Goal: Use online tool/utility: Use online tool/utility

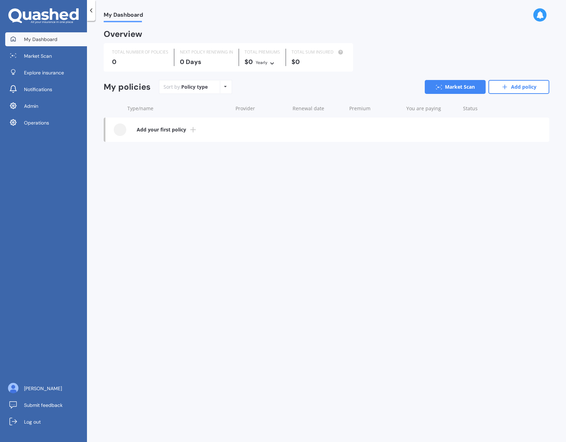
drag, startPoint x: 45, startPoint y: 121, endPoint x: 103, endPoint y: 104, distance: 60.3
click at [45, 121] on span "Operations" at bounding box center [36, 122] width 25 height 7
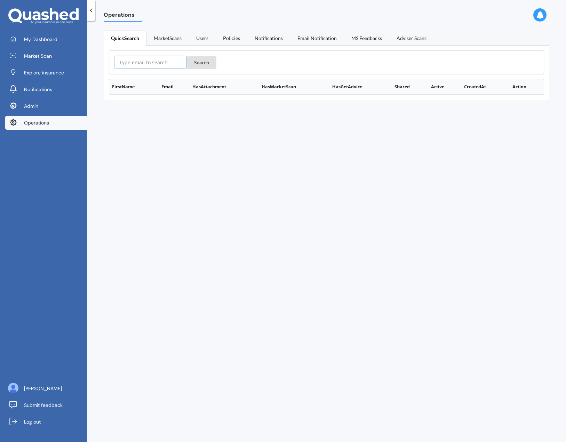
click at [149, 65] on input "text" at bounding box center [150, 62] width 73 height 13
paste input "[PERSON_NAME][EMAIL_ADDRESS][DOMAIN_NAME]"
click at [200, 60] on button "Search" at bounding box center [202, 62] width 30 height 13
click at [517, 103] on button "Details" at bounding box center [525, 101] width 24 height 10
click at [137, 57] on input "[PERSON_NAME][EMAIL_ADDRESS][DOMAIN_NAME]" at bounding box center [150, 62] width 73 height 13
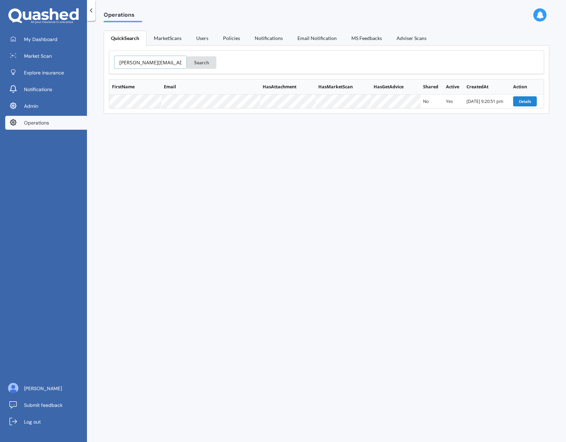
drag, startPoint x: 137, startPoint y: 57, endPoint x: 134, endPoint y: 61, distance: 4.9
click at [135, 59] on input "catherine.greig0512@gmail.com" at bounding box center [150, 62] width 73 height 13
click at [134, 61] on input "catherine.greig0512@gmail.com" at bounding box center [150, 62] width 73 height 13
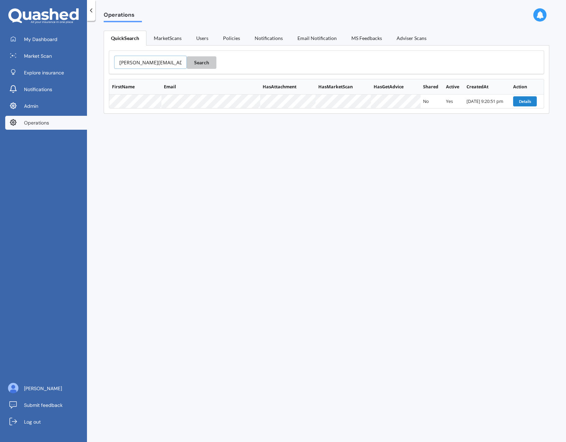
paste input "lianem69@hot"
type input "[EMAIL_ADDRESS][DOMAIN_NAME]"
click at [198, 65] on button "Search" at bounding box center [202, 62] width 30 height 13
click at [516, 118] on button "Details" at bounding box center [524, 115] width 24 height 10
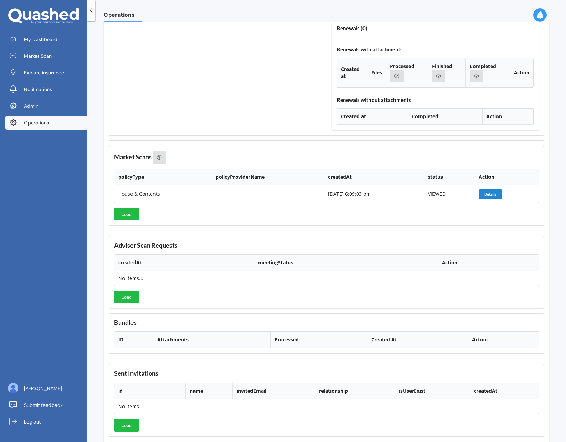
scroll to position [749, 0]
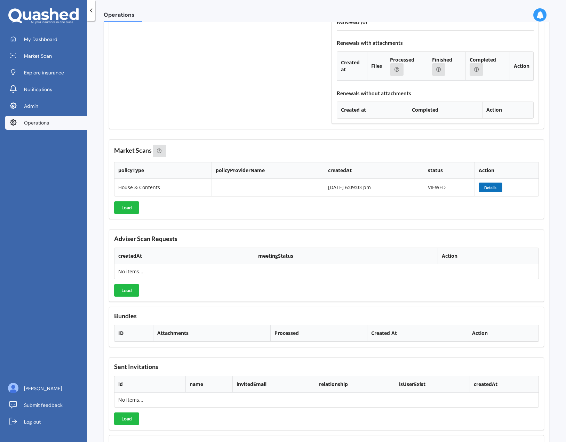
click at [491, 187] on button "Details" at bounding box center [491, 188] width 24 height 10
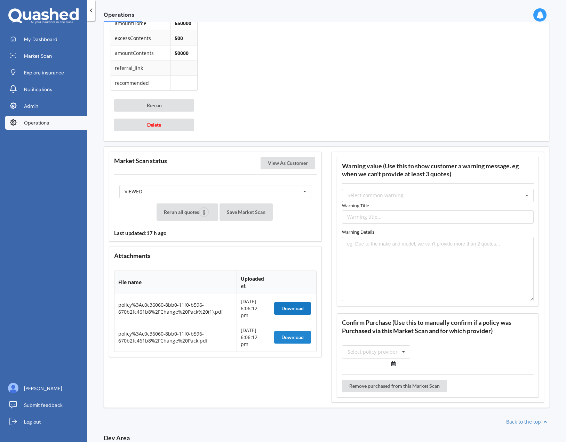
scroll to position [806, 0]
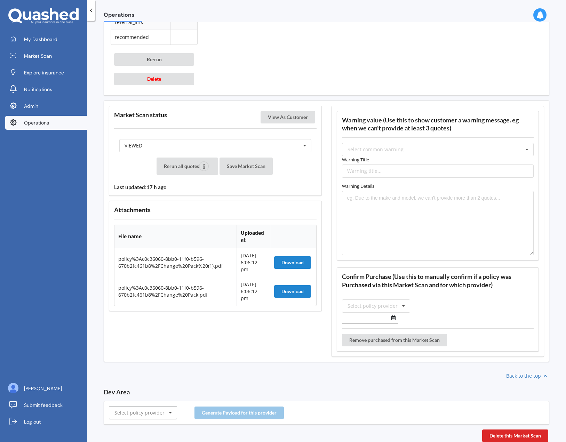
click at [158, 418] on div "Select policy provider AA AIA AMI AMP ANZ ASB Accuro Aioi Nissay Dowa Allianz P…" at bounding box center [327, 413] width 446 height 24
type input "amp"
click at [149, 400] on div "AMP" at bounding box center [142, 400] width 67 height 13
click at [212, 414] on button "Generate Payload for this provider" at bounding box center [238, 413] width 89 height 13
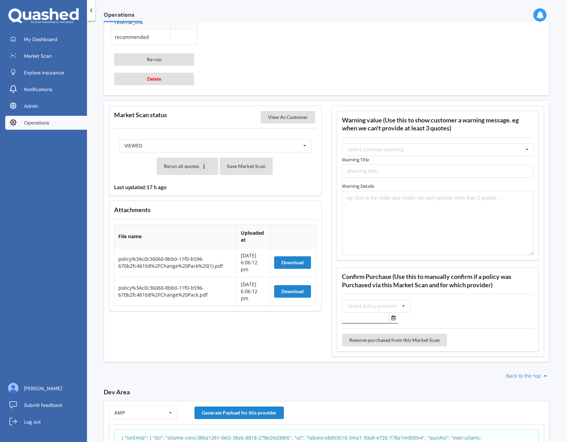
scroll to position [863, 0]
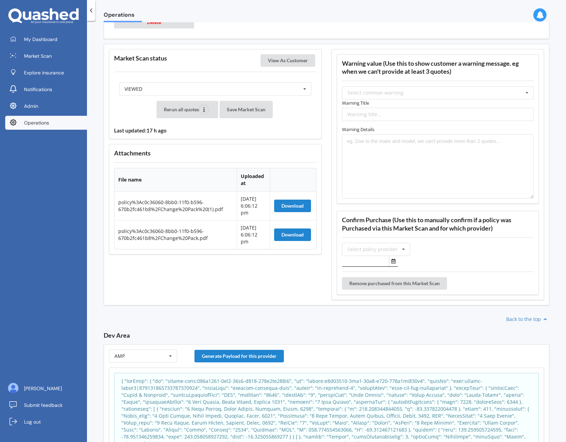
click at [173, 400] on p at bounding box center [326, 426] width 410 height 97
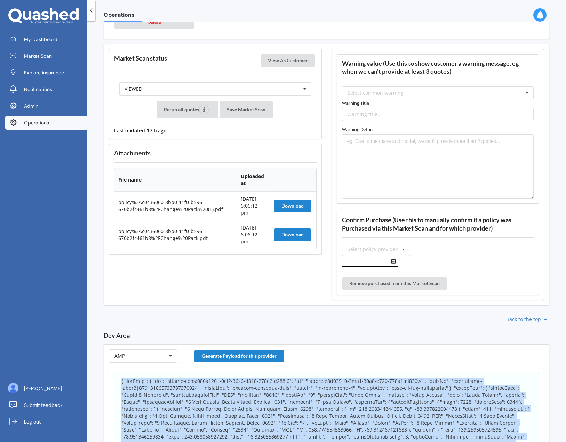
click at [173, 400] on p at bounding box center [326, 426] width 410 height 97
copy body "{ "appInfo": { "id": "policy-scan:273c9780-8bb1-11f0-b596-670b2fc461b8", "sk": …"
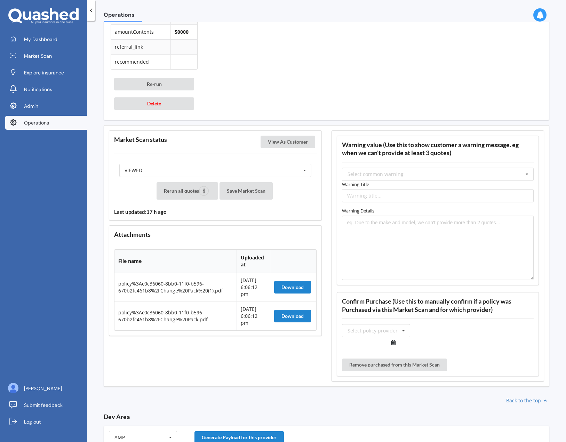
scroll to position [928, 0]
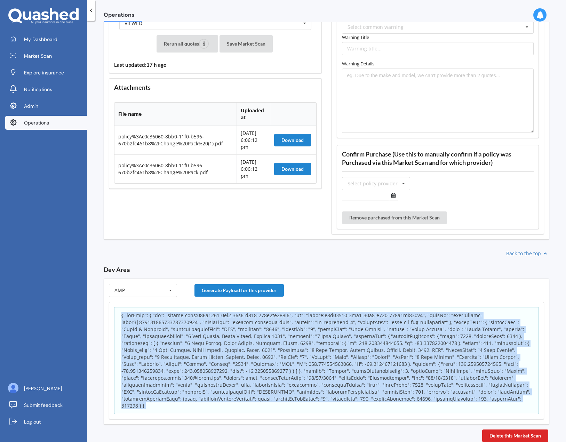
click at [175, 365] on p at bounding box center [326, 360] width 410 height 97
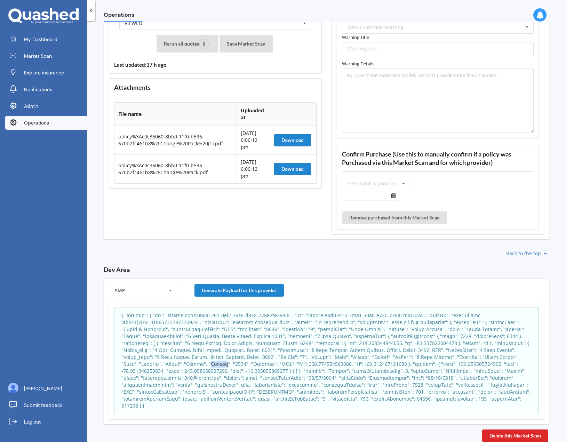
click at [175, 365] on p at bounding box center [326, 360] width 410 height 97
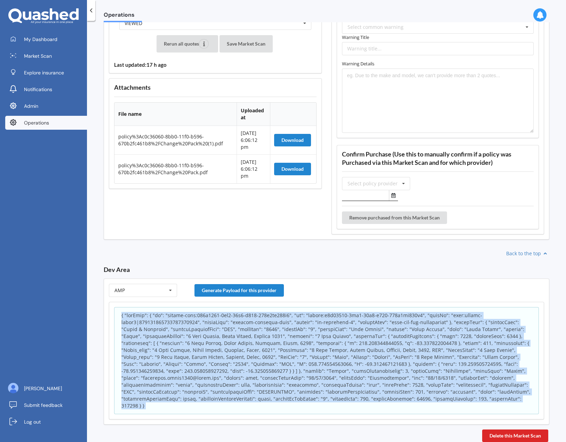
click at [176, 365] on p at bounding box center [326, 360] width 410 height 97
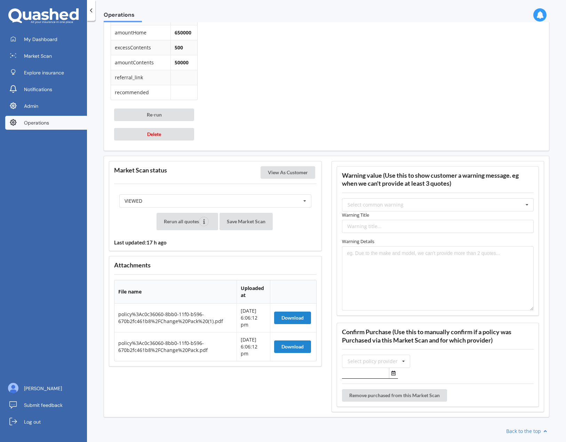
scroll to position [750, 0]
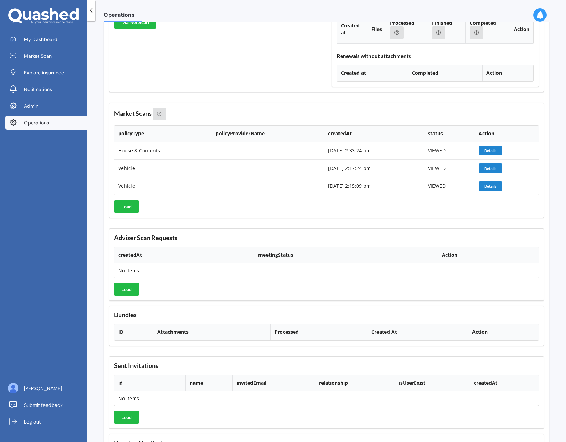
scroll to position [900, 0]
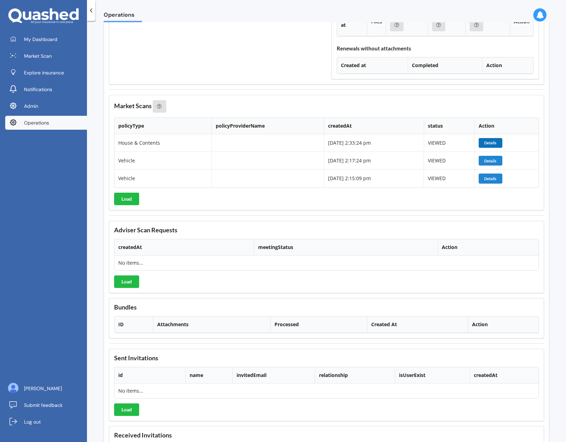
click at [489, 144] on button "Details" at bounding box center [491, 143] width 24 height 10
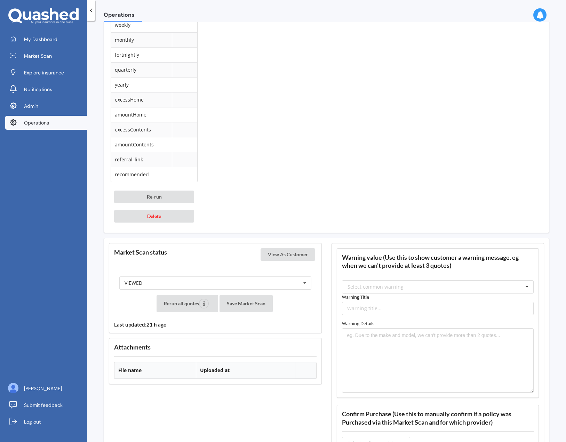
scroll to position [797, 0]
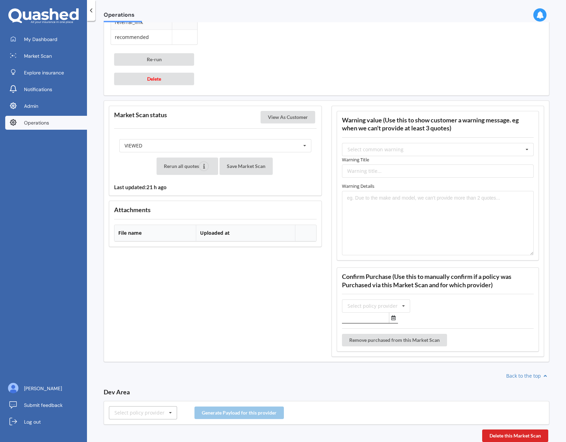
drag, startPoint x: 138, startPoint y: 423, endPoint x: 145, endPoint y: 416, distance: 9.3
click at [139, 422] on div "Select policy provider AA AIA AMI AMP ANZ ASB Accuro Aioi Nissay Dowa Allianz P…" at bounding box center [327, 413] width 446 height 24
click at [147, 413] on div "Select policy provider" at bounding box center [139, 412] width 50 height 5
type input "amp"
click at [139, 401] on div "AMP" at bounding box center [142, 400] width 67 height 13
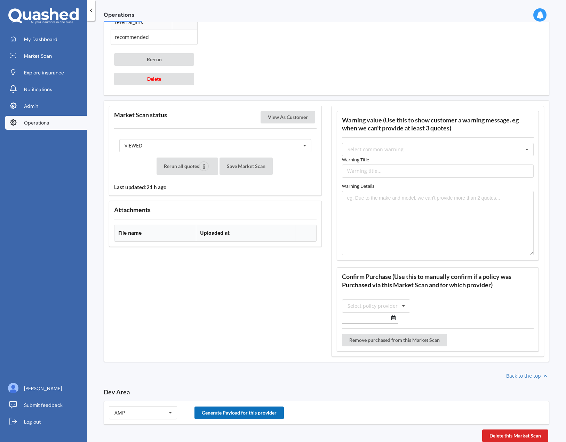
click at [254, 417] on button "Generate Payload for this provider" at bounding box center [238, 413] width 89 height 13
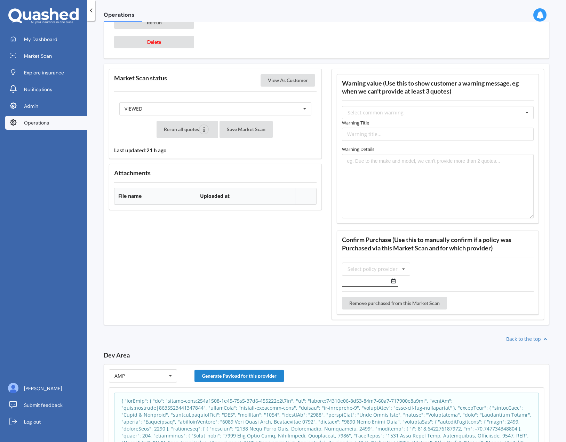
scroll to position [897, 0]
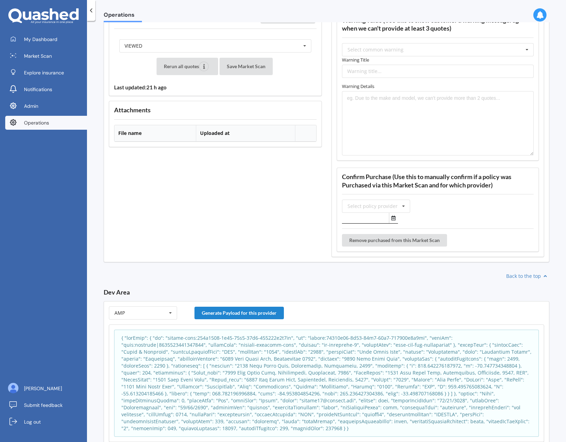
click at [305, 387] on p at bounding box center [326, 383] width 410 height 97
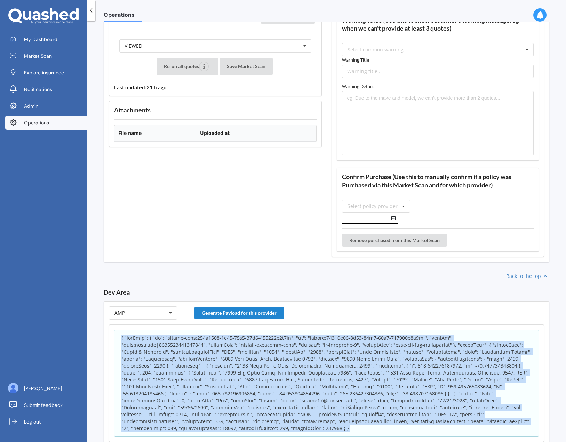
click at [305, 387] on p at bounding box center [326, 383] width 410 height 97
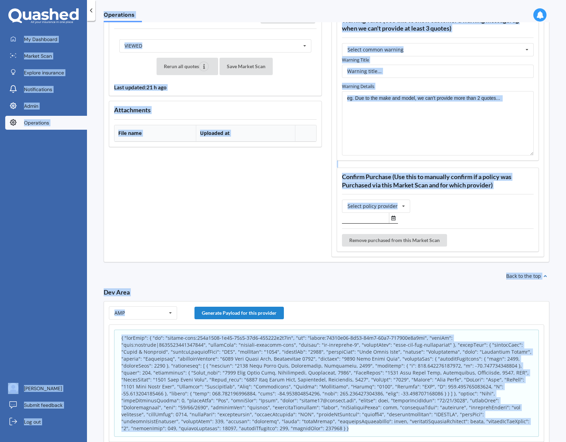
click at [305, 387] on p at bounding box center [326, 383] width 410 height 97
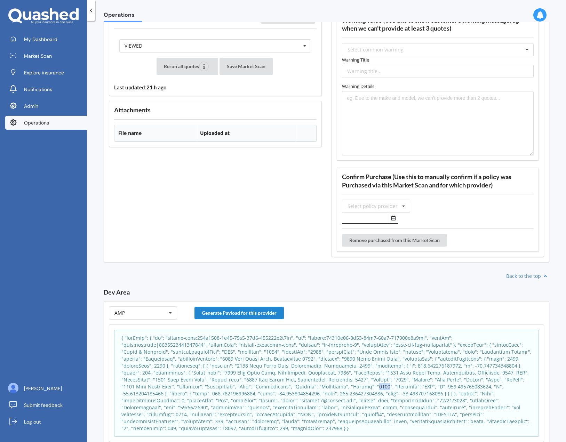
click at [305, 387] on p at bounding box center [326, 383] width 410 height 97
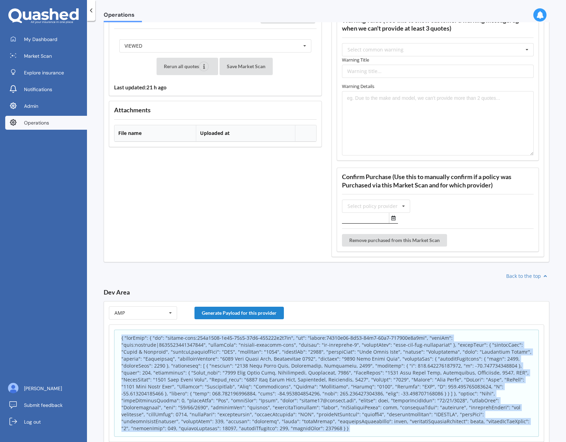
click at [305, 387] on p at bounding box center [326, 383] width 410 height 97
